Goal: Information Seeking & Learning: Learn about a topic

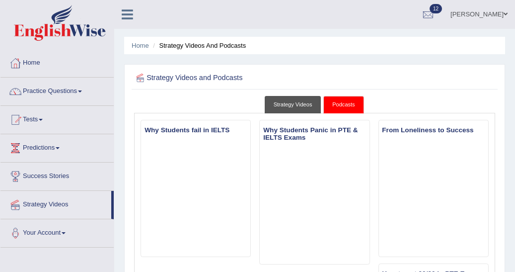
click at [294, 105] on link "Strategy Videos" at bounding box center [293, 104] width 57 height 17
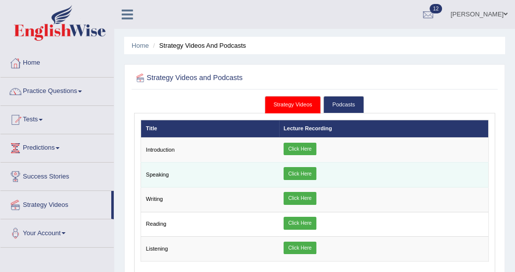
click at [303, 173] on link "Click Here" at bounding box center [300, 173] width 33 height 13
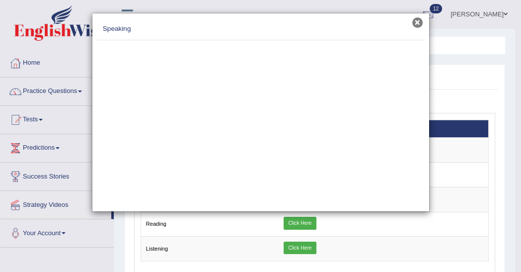
click at [416, 24] on button "×" at bounding box center [417, 22] width 10 height 10
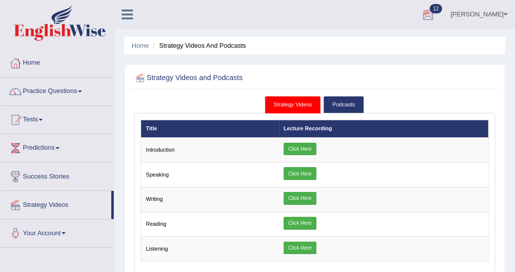
click at [436, 10] on div at bounding box center [428, 14] width 15 height 15
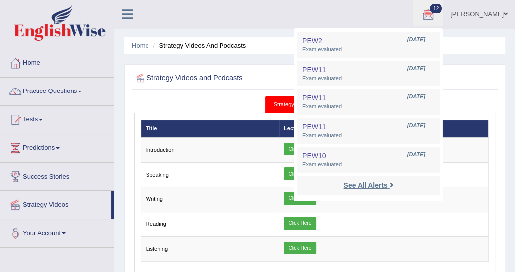
click at [387, 185] on strong "See All Alerts" at bounding box center [365, 185] width 44 height 8
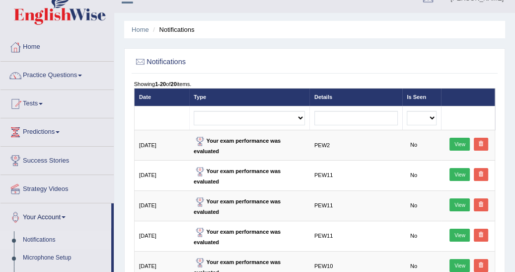
scroll to position [16, 0]
click at [34, 240] on link "Notifications" at bounding box center [64, 240] width 93 height 18
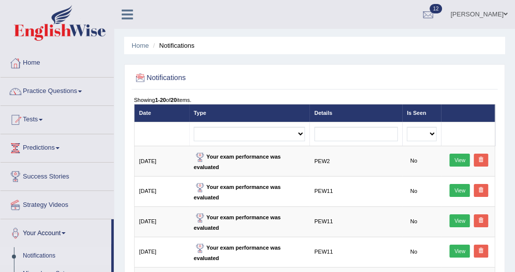
click at [125, 17] on icon at bounding box center [127, 14] width 11 height 13
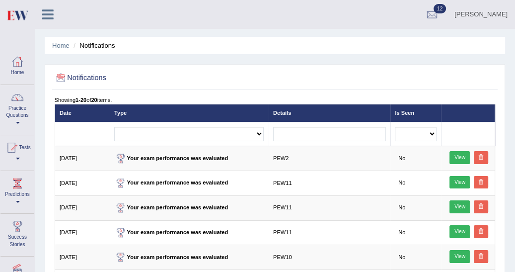
click at [18, 193] on link "Predictions" at bounding box center [17, 190] width 34 height 39
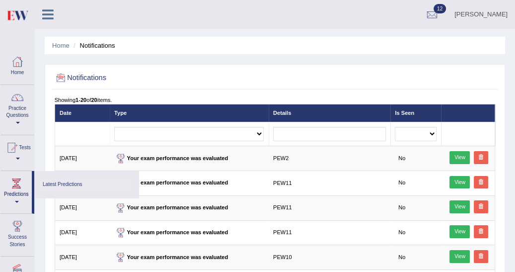
click at [68, 181] on link "Latest Predictions" at bounding box center [86, 184] width 94 height 17
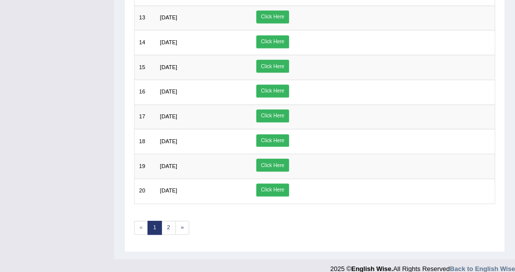
scroll to position [419, 0]
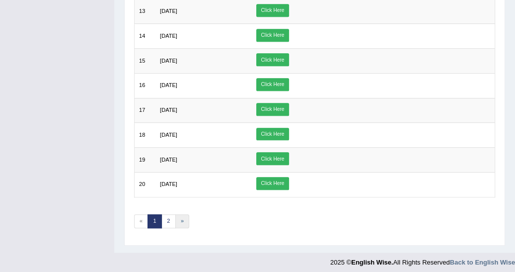
click at [180, 215] on link "»" at bounding box center [182, 221] width 14 height 14
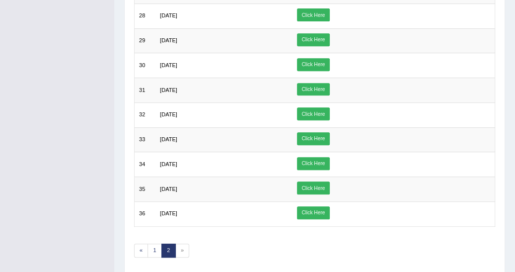
scroll to position [321, 0]
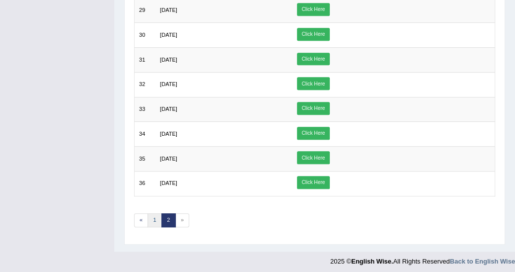
click at [152, 215] on link "1" at bounding box center [155, 220] width 14 height 14
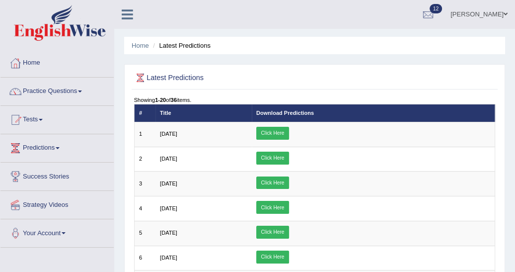
click at [83, 92] on link "Practice Questions" at bounding box center [56, 89] width 113 height 25
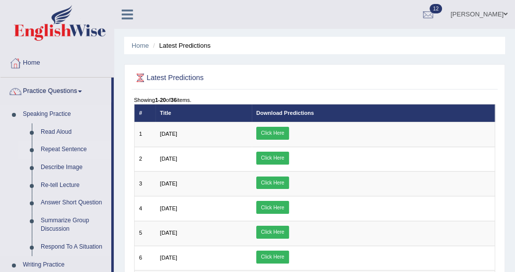
click at [75, 152] on link "Repeat Sentence" at bounding box center [73, 150] width 75 height 18
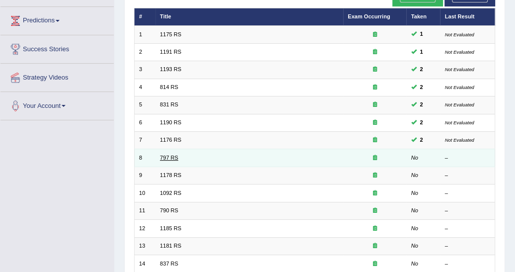
click at [160, 154] on link "797 RS" at bounding box center [169, 157] width 18 height 6
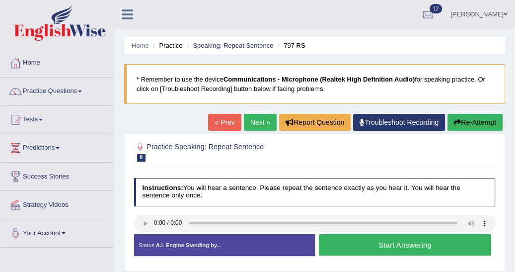
click at [345, 240] on button "Start Answering" at bounding box center [405, 244] width 172 height 21
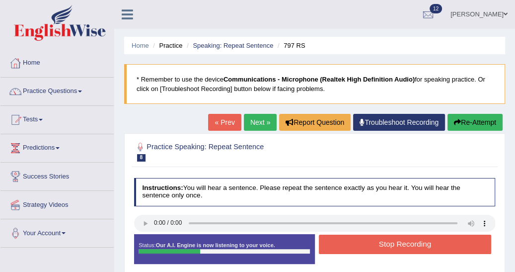
click at [345, 240] on button "Stop Recording" at bounding box center [405, 243] width 172 height 19
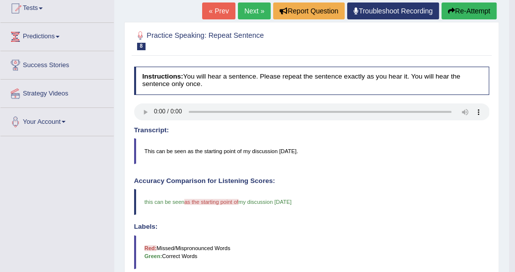
scroll to position [95, 0]
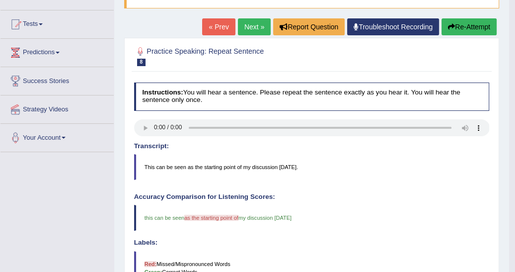
click at [471, 29] on button "Re-Attempt" at bounding box center [469, 26] width 55 height 17
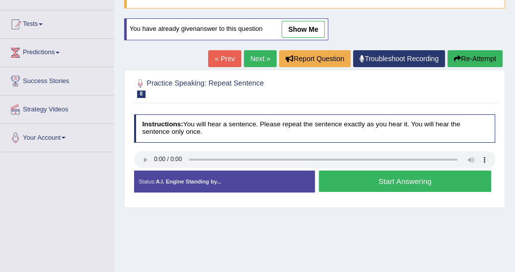
click at [355, 175] on button "Start Answering" at bounding box center [405, 180] width 172 height 21
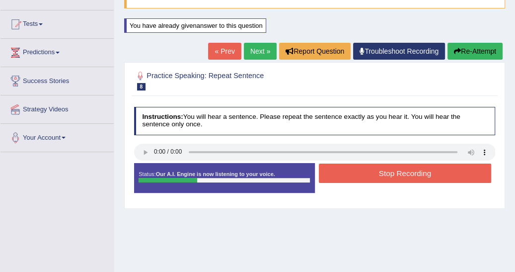
click at [355, 175] on button "Stop Recording" at bounding box center [405, 172] width 172 height 19
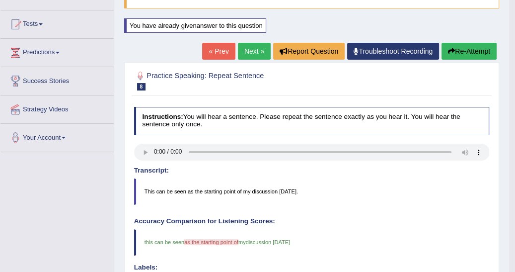
click at [515, 176] on html "Toggle navigation Home Practice Questions Speaking Practice Read Aloud Repeat S…" at bounding box center [257, 41] width 515 height 272
drag, startPoint x: 515, startPoint y: 267, endPoint x: 521, endPoint y: 268, distance: 6.0
click at [515, 176] on html "Toggle navigation Home Practice Questions Speaking Practice Read Aloud Repeat S…" at bounding box center [257, 41] width 515 height 272
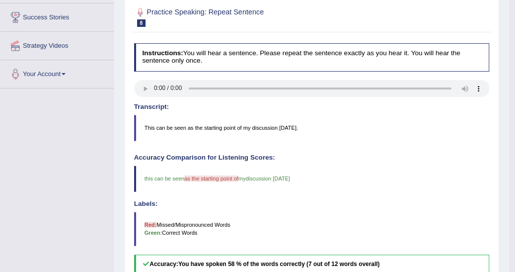
scroll to position [143, 0]
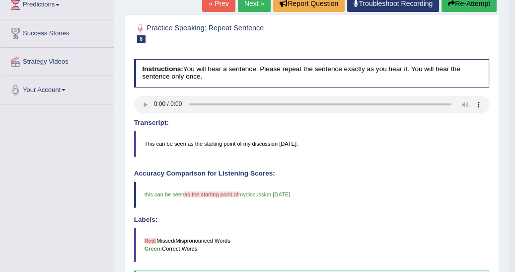
click at [475, 3] on button "Re-Attempt" at bounding box center [469, 3] width 55 height 17
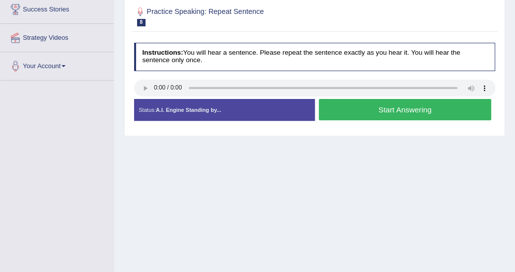
scroll to position [143, 0]
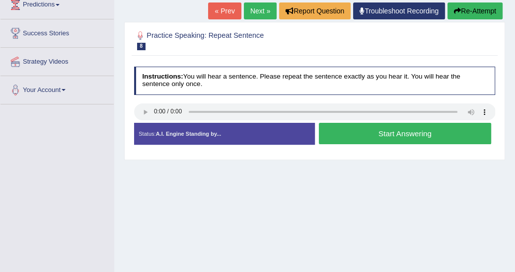
click at [357, 130] on button "Start Answering" at bounding box center [405, 133] width 172 height 21
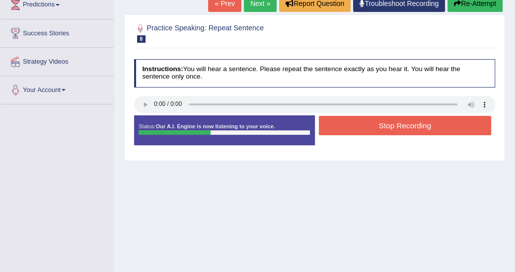
click at [358, 127] on button "Stop Recording" at bounding box center [405, 125] width 172 height 19
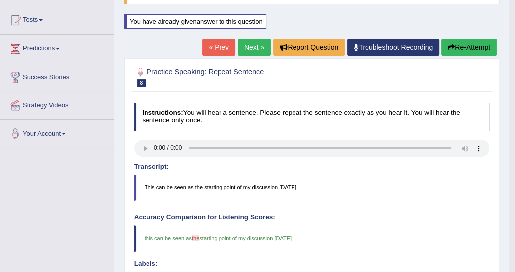
scroll to position [95, 0]
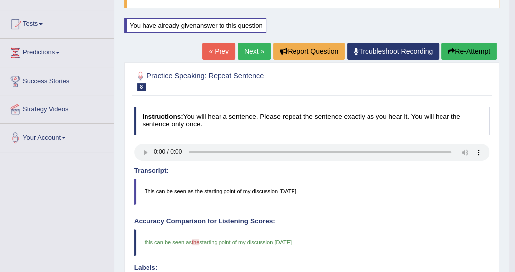
click at [244, 46] on link "Next »" at bounding box center [254, 51] width 33 height 17
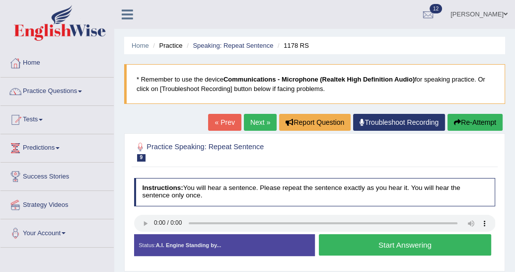
click at [358, 244] on button "Start Answering" at bounding box center [405, 244] width 172 height 21
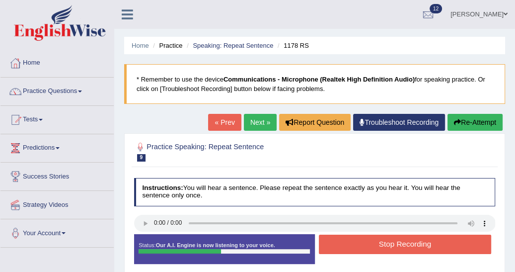
click at [358, 244] on button "Stop Recording" at bounding box center [405, 243] width 172 height 19
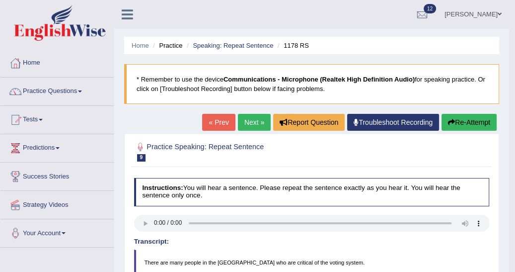
click at [514, 266] on body "Toggle navigation Home Practice Questions Speaking Practice Read Aloud Repeat S…" at bounding box center [257, 136] width 515 height 272
click at [515, 266] on html "Toggle navigation Home Practice Questions Speaking Practice Read Aloud Repeat S…" at bounding box center [257, 136] width 515 height 272
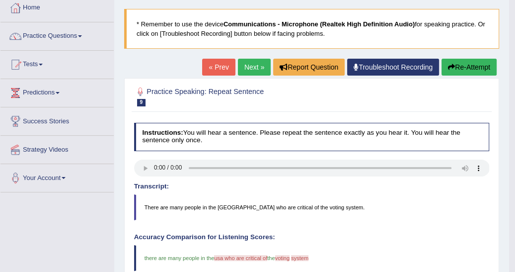
scroll to position [53, 0]
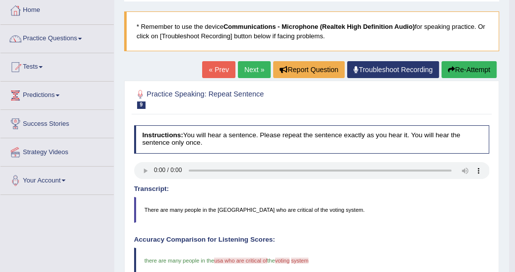
click at [467, 67] on button "Re-Attempt" at bounding box center [469, 69] width 55 height 17
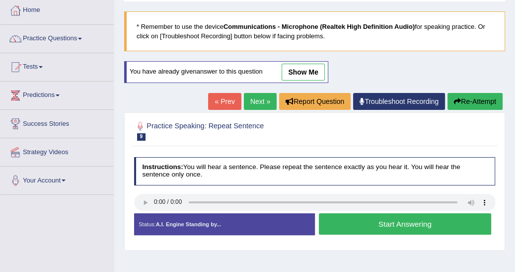
click at [341, 217] on button "Start Answering" at bounding box center [405, 223] width 172 height 21
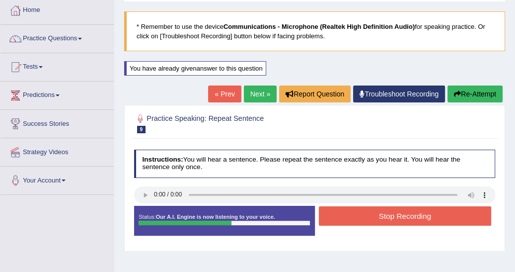
click at [341, 217] on button "Stop Recording" at bounding box center [405, 215] width 172 height 19
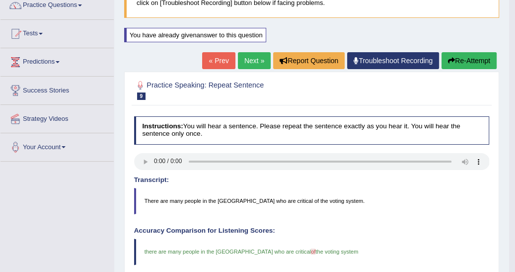
scroll to position [84, 0]
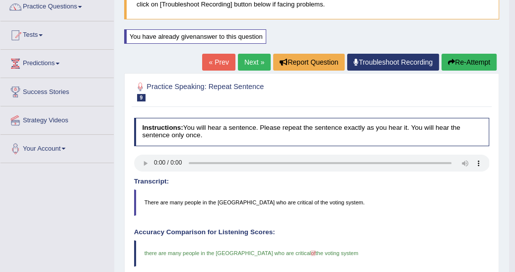
click at [252, 65] on link "Next »" at bounding box center [254, 62] width 33 height 17
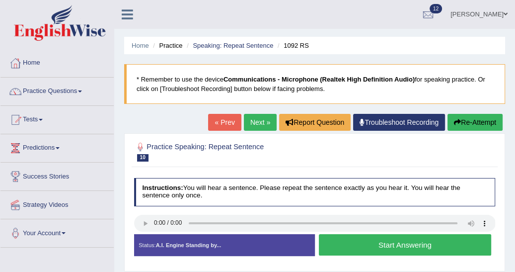
click at [371, 244] on button "Start Answering" at bounding box center [405, 244] width 172 height 21
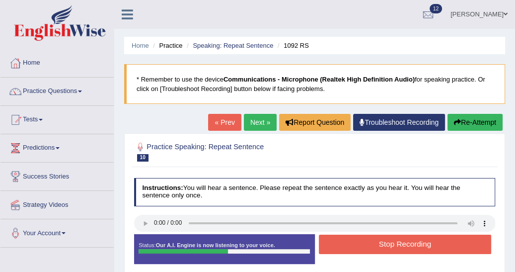
click at [371, 244] on button "Stop Recording" at bounding box center [405, 243] width 172 height 19
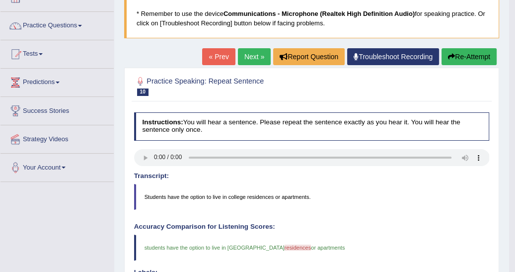
scroll to position [64, 0]
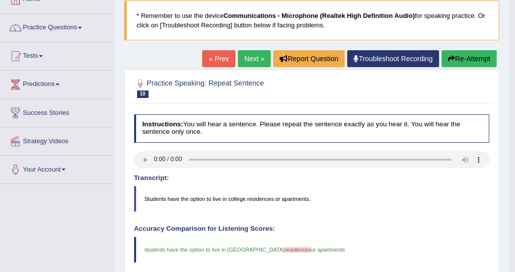
click at [259, 59] on link "Next »" at bounding box center [254, 58] width 33 height 17
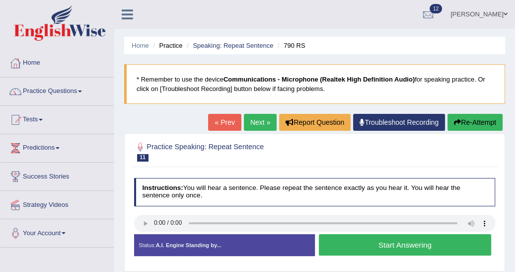
click at [380, 243] on button "Start Answering" at bounding box center [405, 244] width 172 height 21
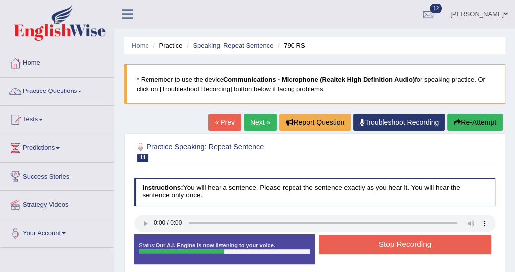
click at [380, 243] on button "Stop Recording" at bounding box center [405, 243] width 172 height 19
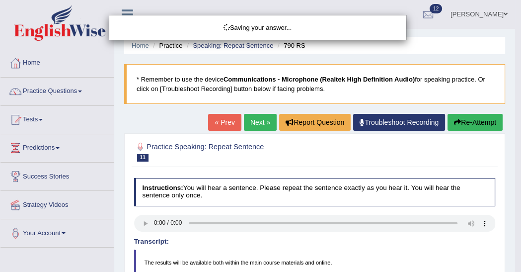
click at [503, 252] on div "Saving your answer..." at bounding box center [260, 136] width 521 height 272
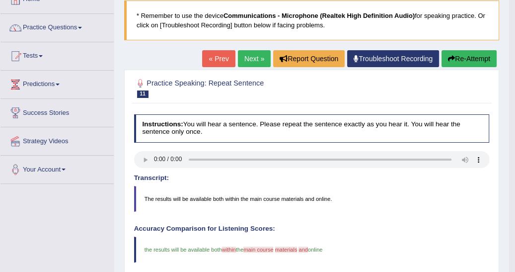
scroll to position [48, 0]
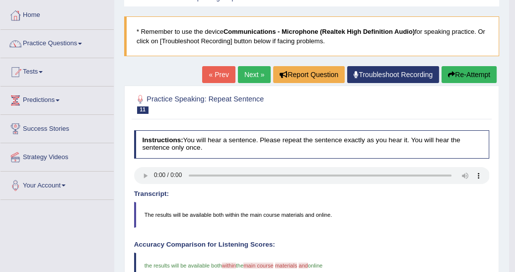
click at [258, 77] on link "Next »" at bounding box center [254, 74] width 33 height 17
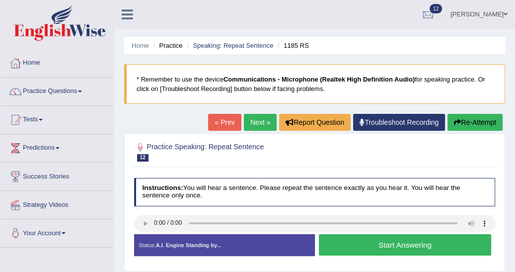
click at [383, 241] on button "Start Answering" at bounding box center [405, 244] width 172 height 21
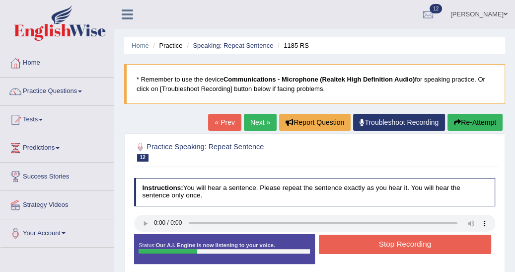
click at [383, 241] on button "Stop Recording" at bounding box center [405, 243] width 172 height 19
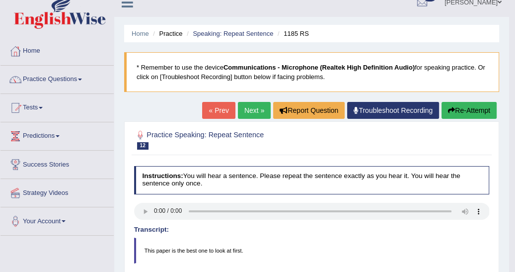
scroll to position [10, 0]
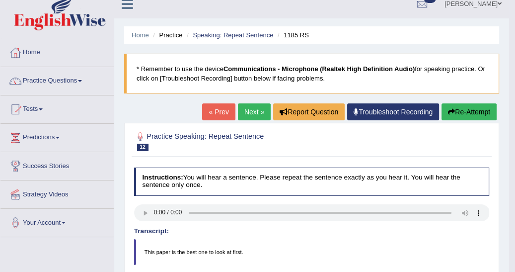
click at [255, 109] on link "Next »" at bounding box center [254, 111] width 33 height 17
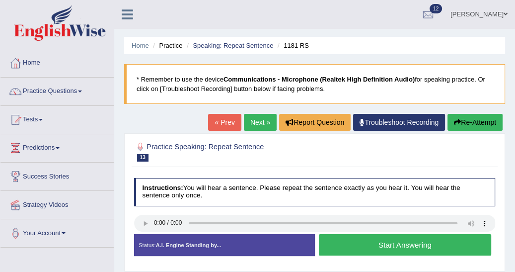
click at [368, 242] on button "Start Answering" at bounding box center [405, 244] width 172 height 21
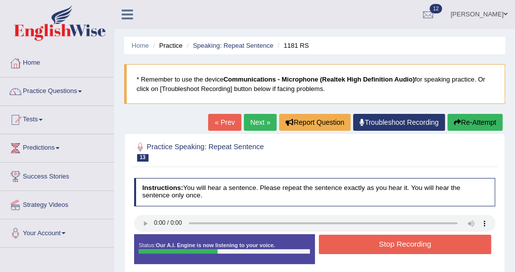
click at [368, 242] on button "Stop Recording" at bounding box center [405, 243] width 172 height 19
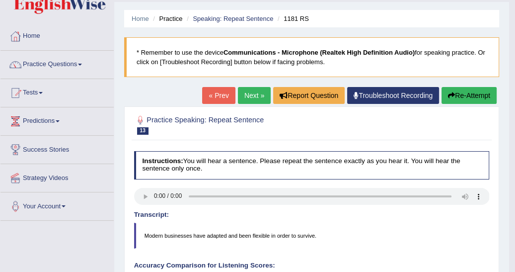
scroll to position [26, 0]
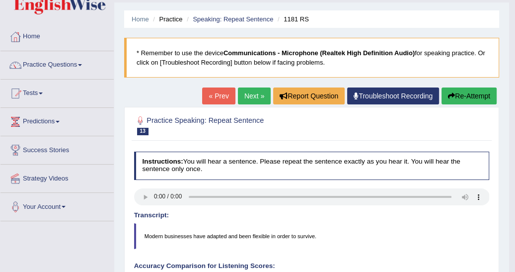
click at [464, 94] on button "Re-Attempt" at bounding box center [469, 95] width 55 height 17
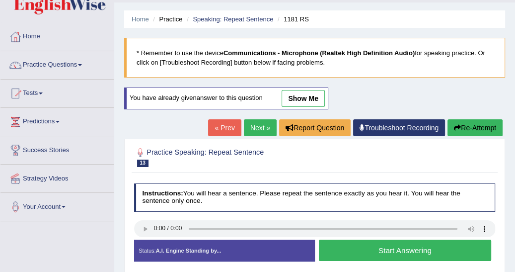
click at [358, 245] on button "Start Answering" at bounding box center [405, 249] width 172 height 21
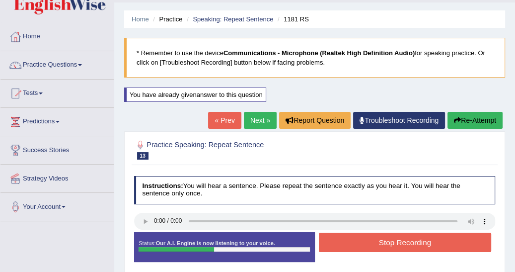
click at [358, 245] on button "Stop Recording" at bounding box center [405, 241] width 172 height 19
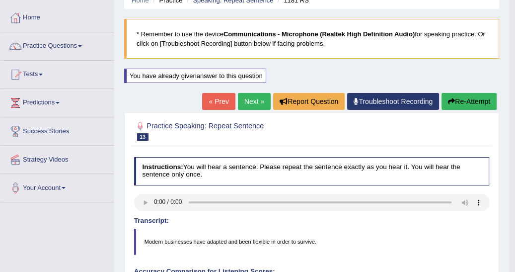
scroll to position [42, 0]
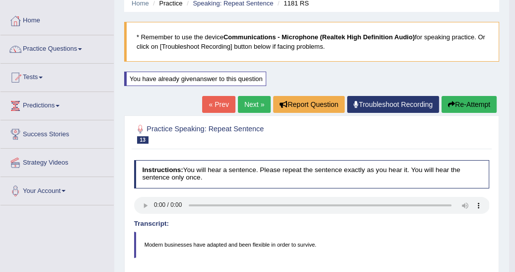
click at [462, 103] on button "Re-Attempt" at bounding box center [469, 104] width 55 height 17
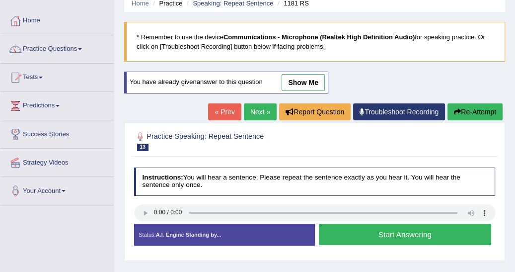
click at [372, 232] on button "Start Answering" at bounding box center [405, 233] width 172 height 21
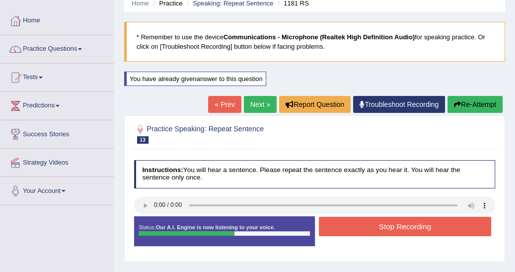
click at [376, 223] on button "Stop Recording" at bounding box center [405, 226] width 172 height 19
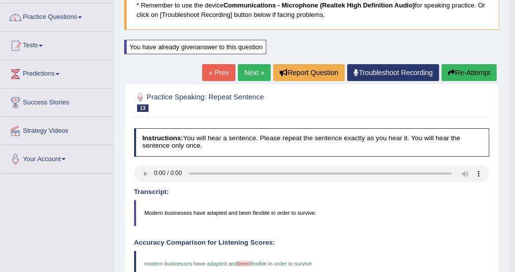
scroll to position [21, 0]
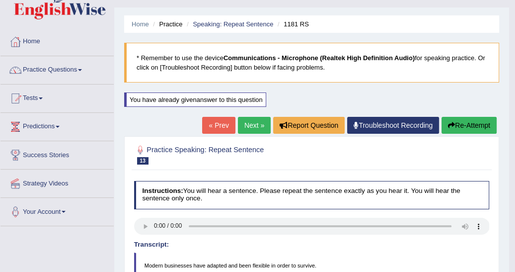
click at [241, 121] on link "Next »" at bounding box center [254, 125] width 33 height 17
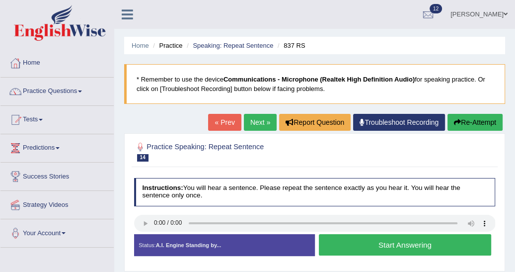
click at [369, 242] on button "Start Answering" at bounding box center [405, 244] width 172 height 21
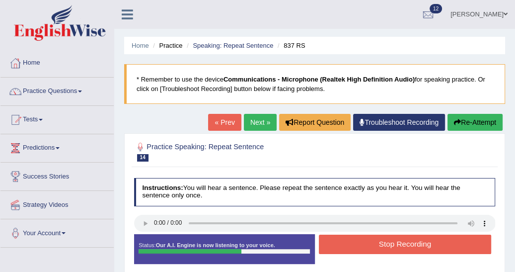
click at [369, 242] on button "Stop Recording" at bounding box center [405, 243] width 172 height 19
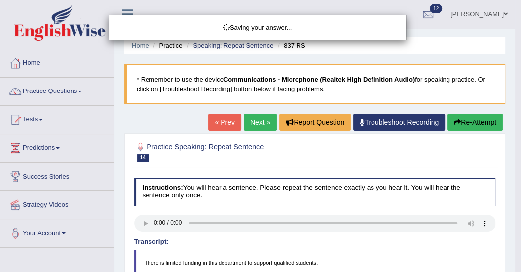
click at [369, 242] on div "Saving your answer..." at bounding box center [260, 136] width 521 height 272
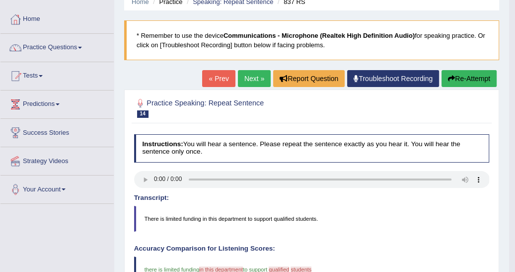
scroll to position [42, 0]
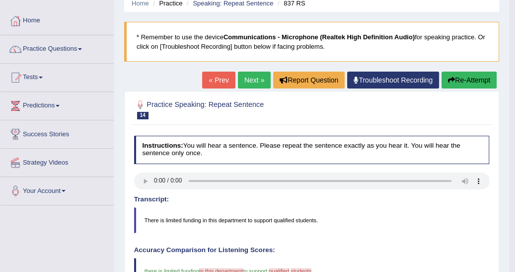
click at [475, 76] on button "Re-Attempt" at bounding box center [469, 80] width 55 height 17
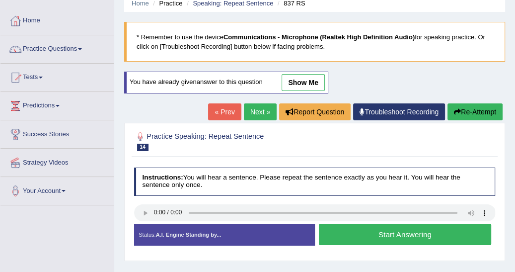
click at [361, 230] on button "Start Answering" at bounding box center [405, 233] width 172 height 21
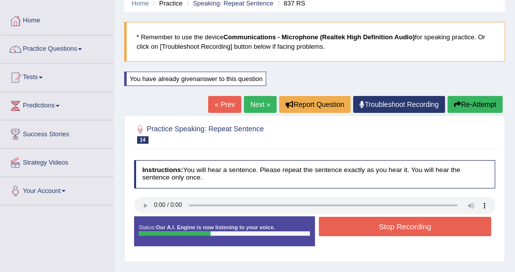
click at [361, 230] on button "Stop Recording" at bounding box center [405, 226] width 172 height 19
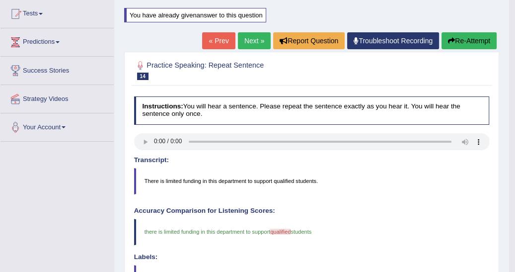
scroll to position [90, 0]
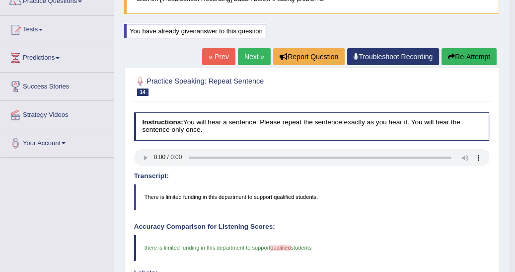
click at [253, 58] on link "Next »" at bounding box center [254, 56] width 33 height 17
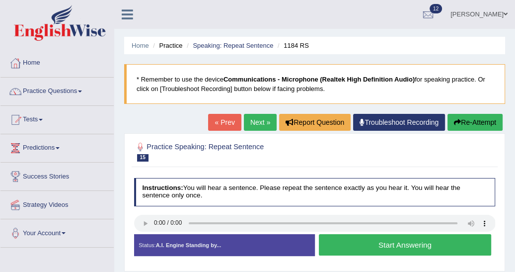
click at [366, 241] on button "Start Answering" at bounding box center [405, 244] width 172 height 21
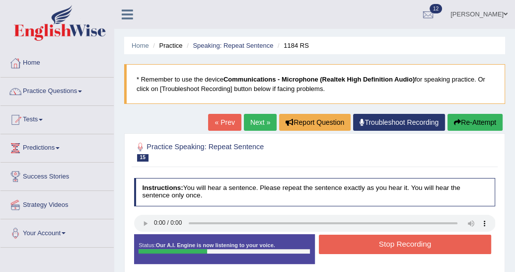
click at [366, 241] on button "Stop Recording" at bounding box center [405, 243] width 172 height 19
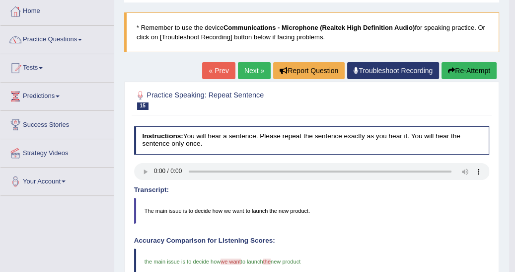
scroll to position [37, 0]
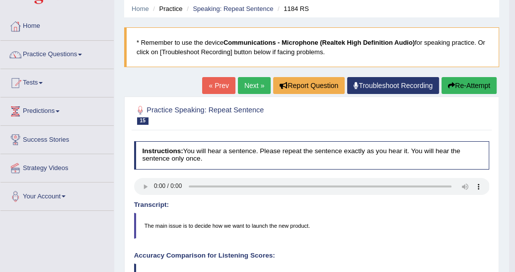
click at [457, 84] on button "Re-Attempt" at bounding box center [469, 85] width 55 height 17
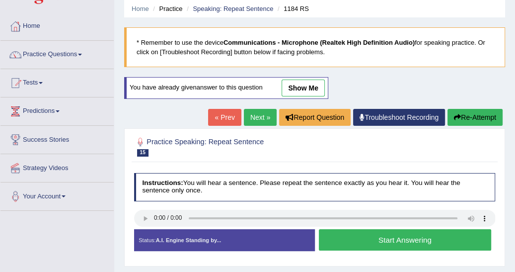
scroll to position [37, 0]
click at [392, 234] on button "Start Answering" at bounding box center [405, 239] width 172 height 21
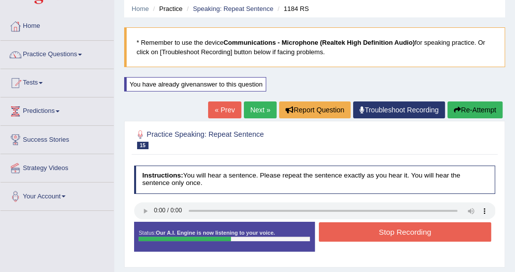
click at [392, 234] on button "Stop Recording" at bounding box center [405, 231] width 172 height 19
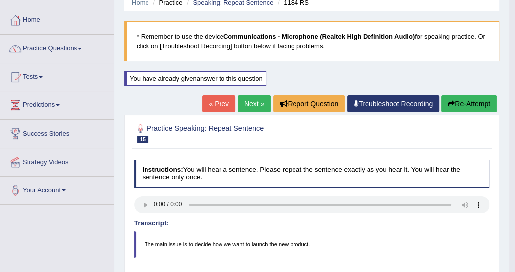
scroll to position [42, 0]
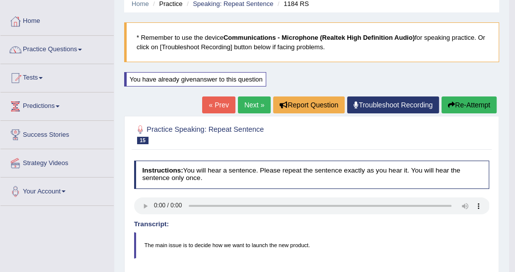
click at [247, 103] on link "Next »" at bounding box center [254, 104] width 33 height 17
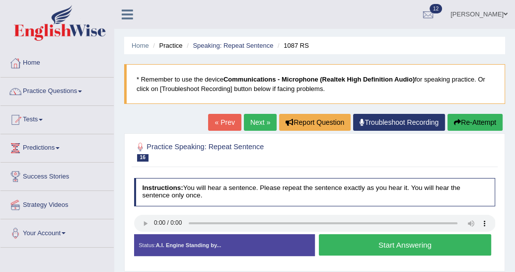
click at [356, 241] on button "Start Answering" at bounding box center [405, 244] width 172 height 21
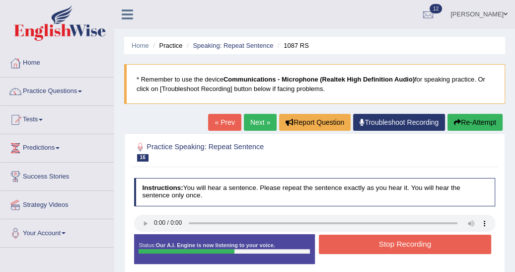
click at [356, 241] on button "Stop Recording" at bounding box center [405, 243] width 172 height 19
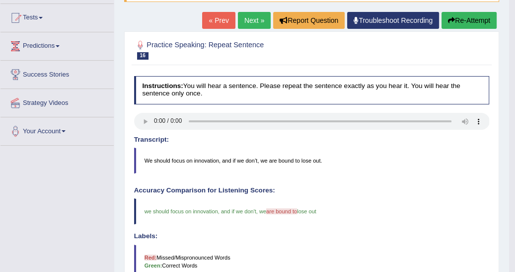
scroll to position [95, 0]
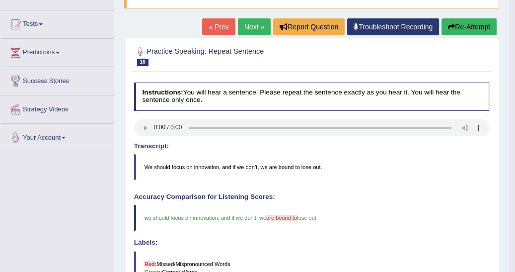
click at [248, 30] on link "Next »" at bounding box center [254, 26] width 33 height 17
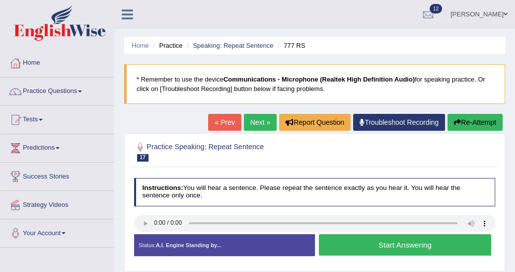
click at [373, 242] on button "Start Answering" at bounding box center [405, 244] width 172 height 21
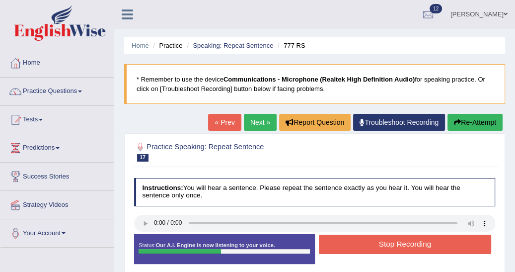
click at [373, 242] on button "Stop Recording" at bounding box center [405, 243] width 172 height 19
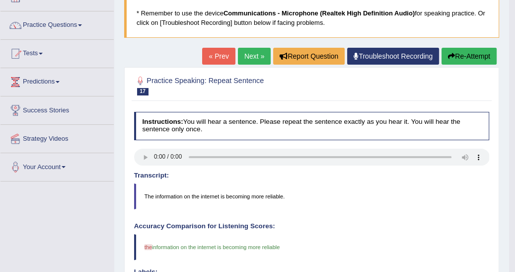
scroll to position [64, 0]
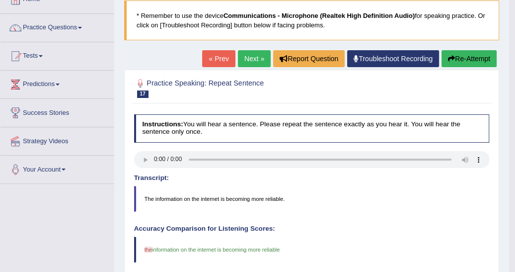
click at [472, 55] on button "Re-Attempt" at bounding box center [469, 58] width 55 height 17
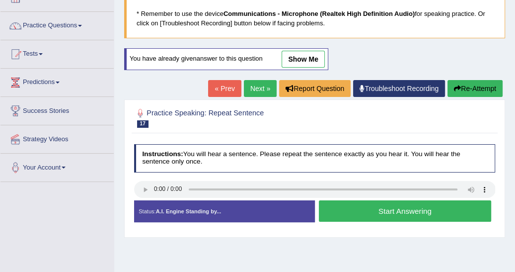
scroll to position [64, 0]
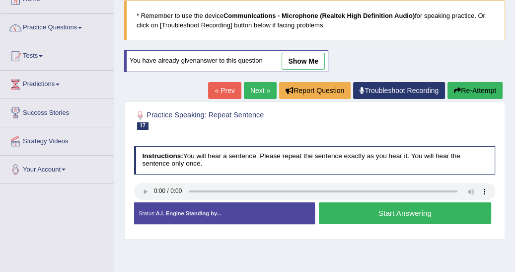
click at [372, 212] on button "Start Answering" at bounding box center [405, 212] width 172 height 21
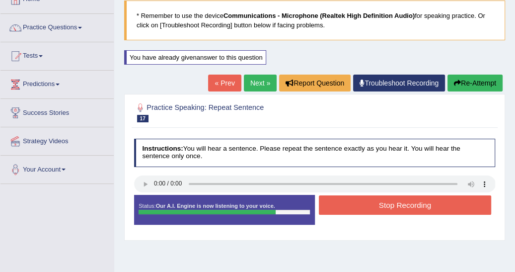
click at [376, 203] on button "Stop Recording" at bounding box center [405, 204] width 172 height 19
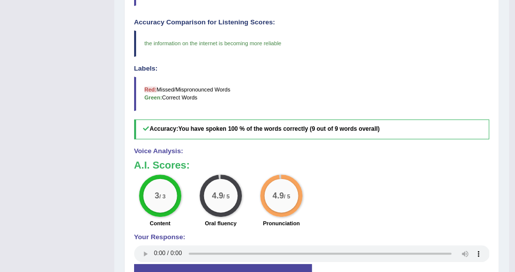
scroll to position [302, 0]
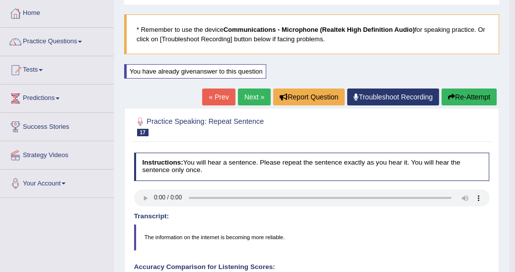
scroll to position [48, 0]
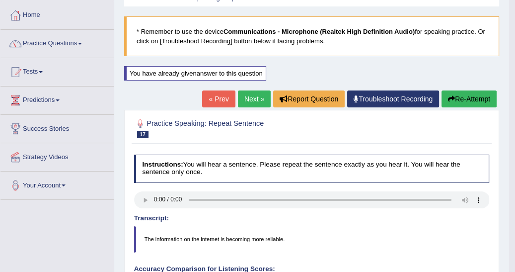
click at [249, 97] on link "Next »" at bounding box center [254, 98] width 33 height 17
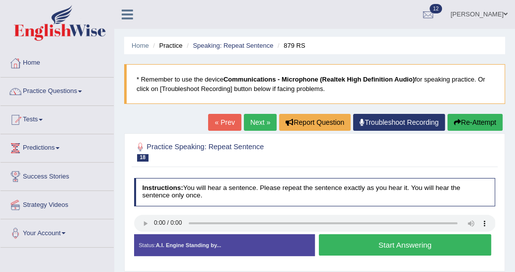
click at [349, 242] on button "Start Answering" at bounding box center [405, 244] width 172 height 21
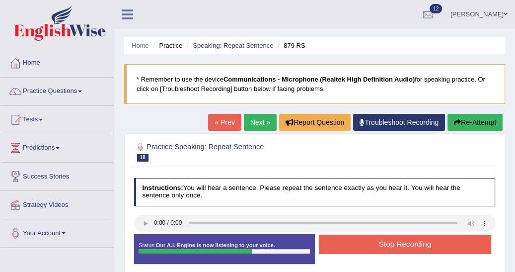
click at [349, 242] on button "Stop Recording" at bounding box center [405, 243] width 172 height 19
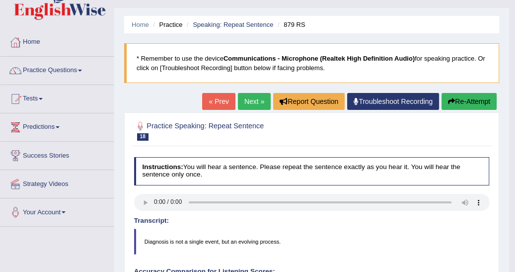
scroll to position [16, 0]
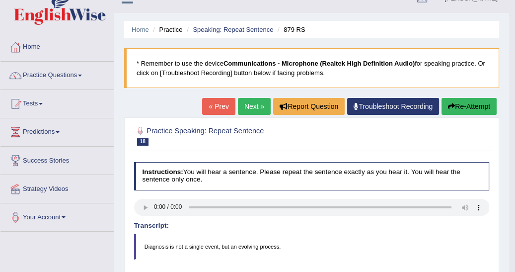
click at [461, 107] on button "Re-Attempt" at bounding box center [469, 106] width 55 height 17
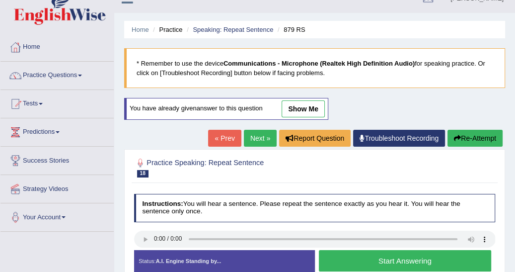
click at [367, 260] on button "Start Answering" at bounding box center [405, 260] width 172 height 21
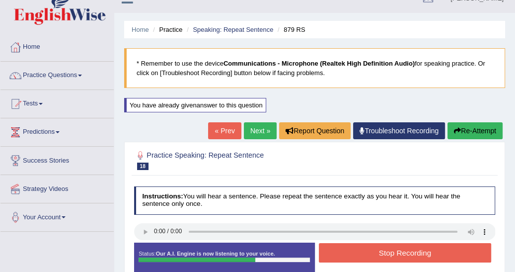
click at [372, 252] on button "Stop Recording" at bounding box center [405, 252] width 172 height 19
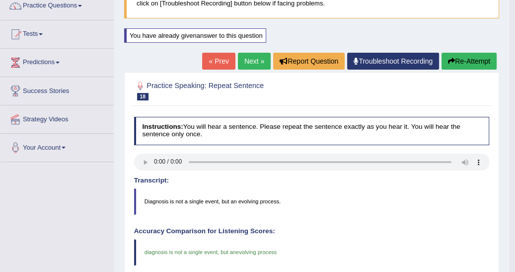
scroll to position [79, 0]
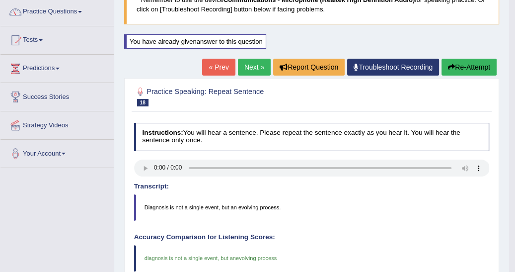
click at [251, 62] on link "Next »" at bounding box center [254, 67] width 33 height 17
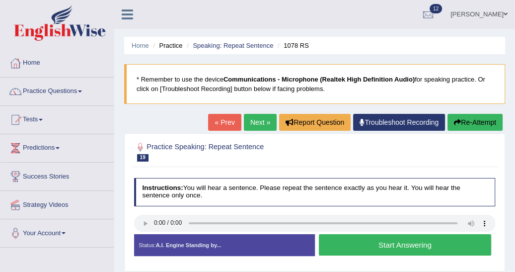
click at [349, 242] on button "Start Answering" at bounding box center [405, 244] width 172 height 21
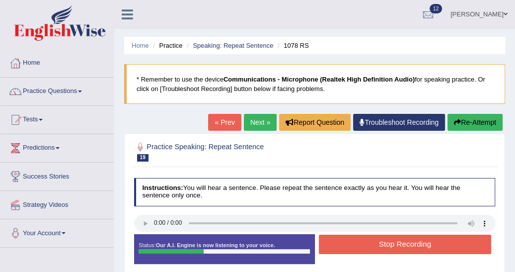
click at [349, 242] on button "Stop Recording" at bounding box center [405, 243] width 172 height 19
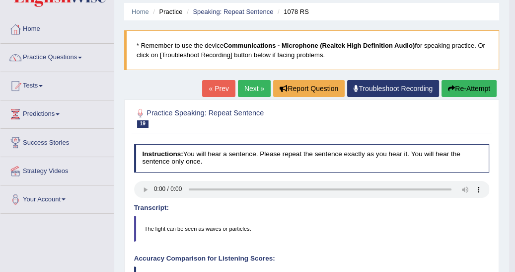
scroll to position [32, 0]
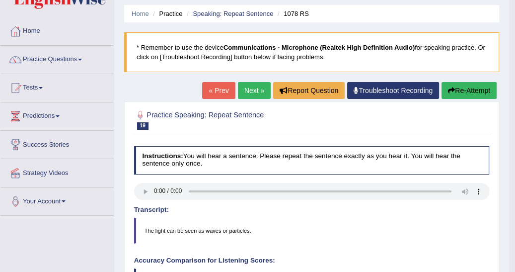
click at [245, 96] on link "Next »" at bounding box center [254, 90] width 33 height 17
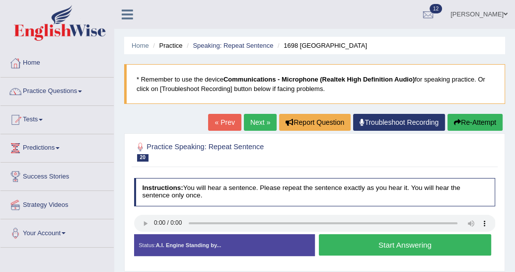
click at [352, 243] on button "Start Answering" at bounding box center [405, 244] width 172 height 21
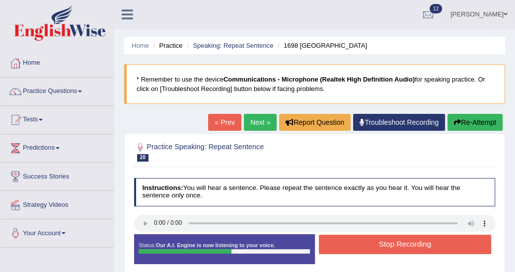
click at [352, 243] on button "Stop Recording" at bounding box center [405, 243] width 172 height 19
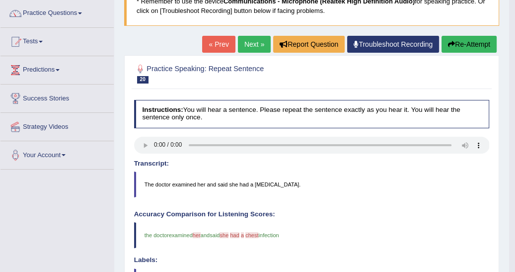
scroll to position [48, 0]
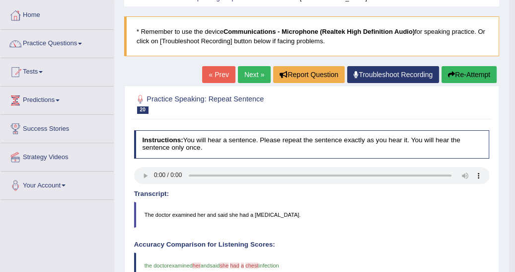
click at [248, 75] on link "Next »" at bounding box center [254, 74] width 33 height 17
